Goal: Find specific page/section: Find specific page/section

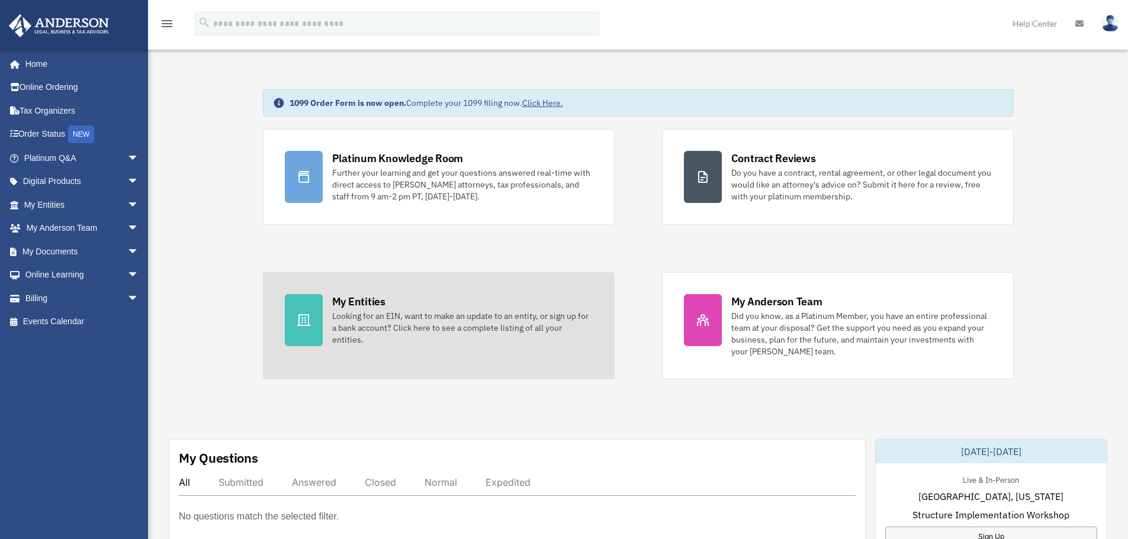
click at [356, 324] on div "Looking for an EIN, want to make an update to an entity, or sign up for a bank …" at bounding box center [462, 328] width 260 height 36
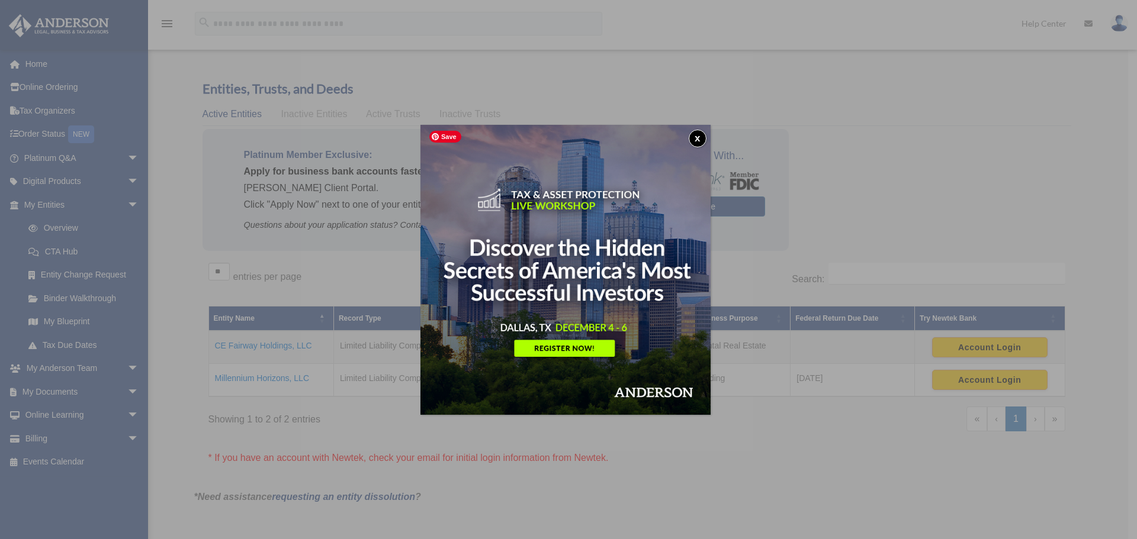
click at [697, 135] on button "x" at bounding box center [697, 139] width 18 height 18
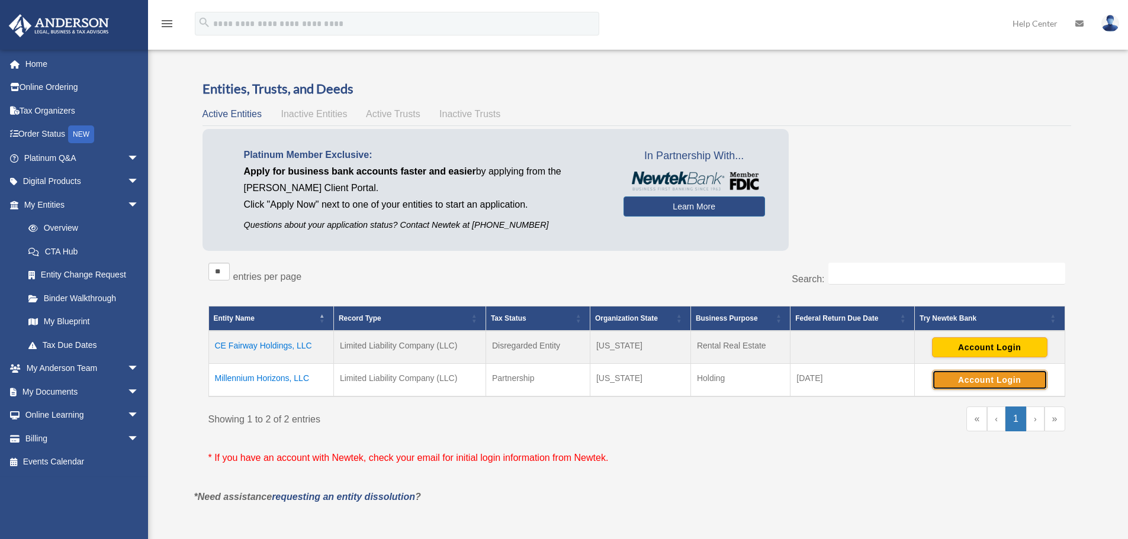
click at [970, 387] on button "Account Login" at bounding box center [989, 380] width 115 height 20
